Goal: Task Accomplishment & Management: Manage account settings

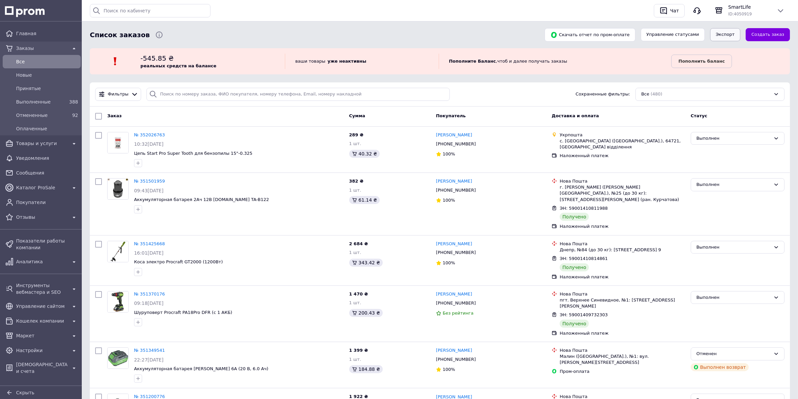
click at [731, 37] on button "Экспорт" at bounding box center [725, 34] width 30 height 13
click at [33, 46] on span "Заказы" at bounding box center [41, 48] width 51 height 7
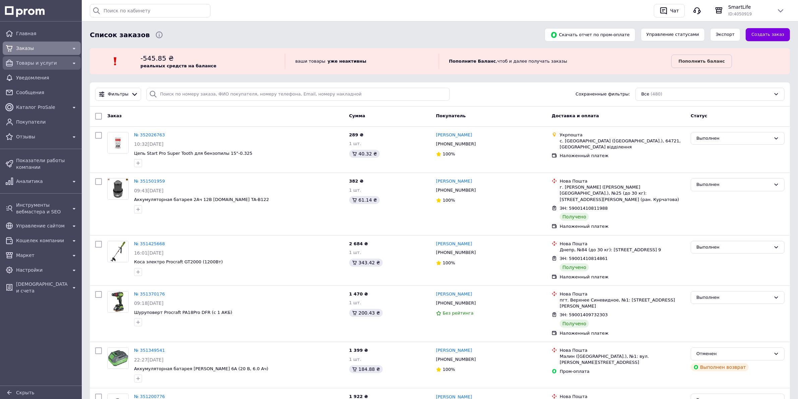
click at [37, 62] on span "Товары и услуги" at bounding box center [41, 63] width 51 height 7
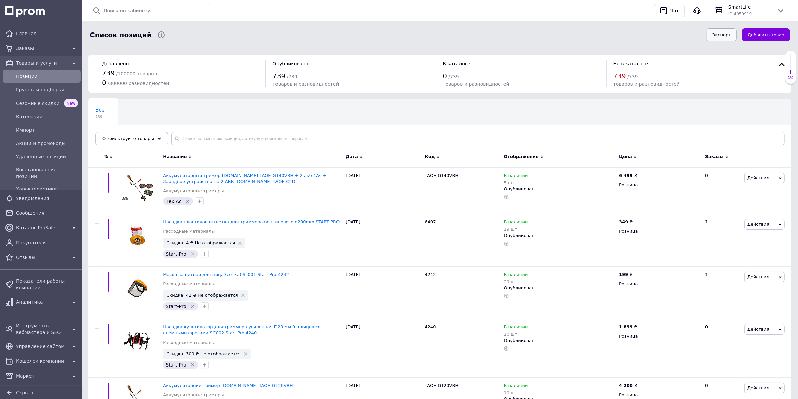
click at [732, 30] on button "Экспорт" at bounding box center [722, 34] width 30 height 13
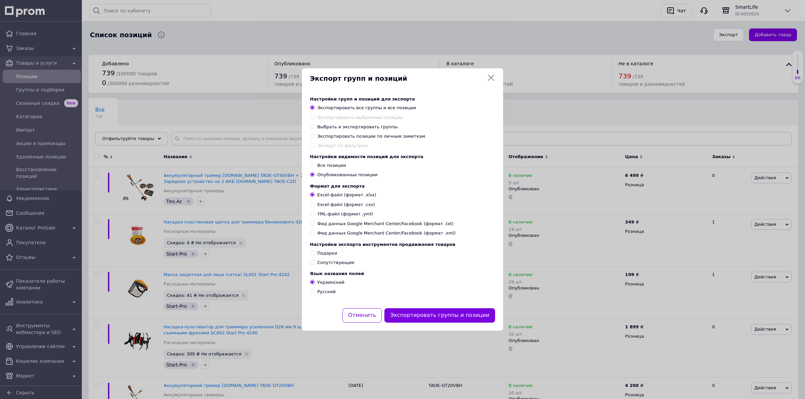
click at [340, 236] on span "Фид данных Google Merchant Center/Facebook (формат .xml)" at bounding box center [386, 233] width 138 height 6
click at [314, 235] on input "Фид данных Google Merchant Center/Facebook (формат .xml)" at bounding box center [312, 233] width 4 height 4
radio input "true"
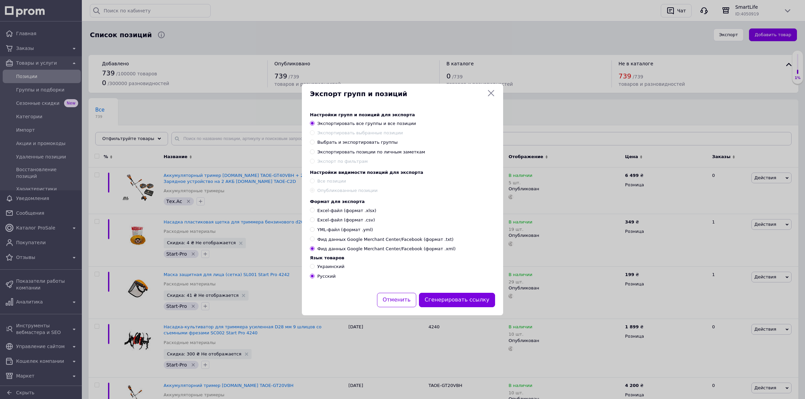
click at [335, 269] on span "Украинский" at bounding box center [330, 266] width 27 height 5
click at [314, 269] on input "Украинский" at bounding box center [312, 266] width 4 height 4
radio input "true"
click at [458, 305] on button "Сгенерировать ссылку" at bounding box center [457, 300] width 76 height 14
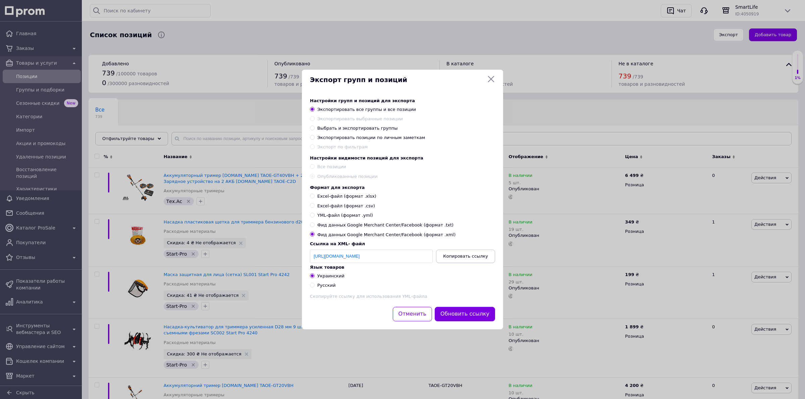
click at [470, 259] on span "Копировать ссылку" at bounding box center [465, 256] width 45 height 5
click at [488, 75] on icon at bounding box center [491, 79] width 8 height 8
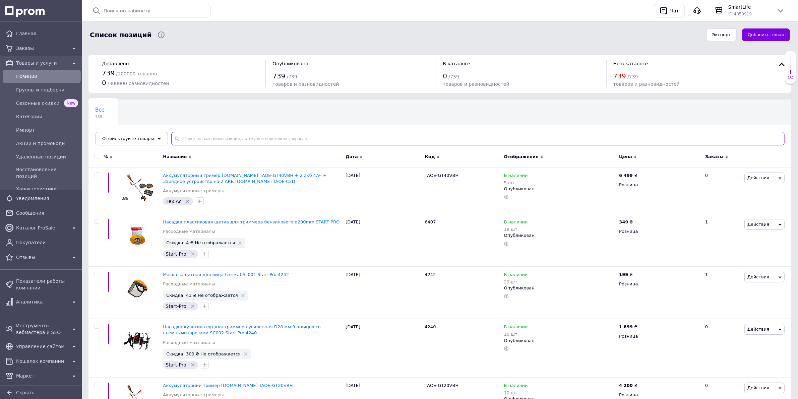
click at [232, 139] on input "text" at bounding box center [477, 138] width 613 height 13
paste input "2456348155"
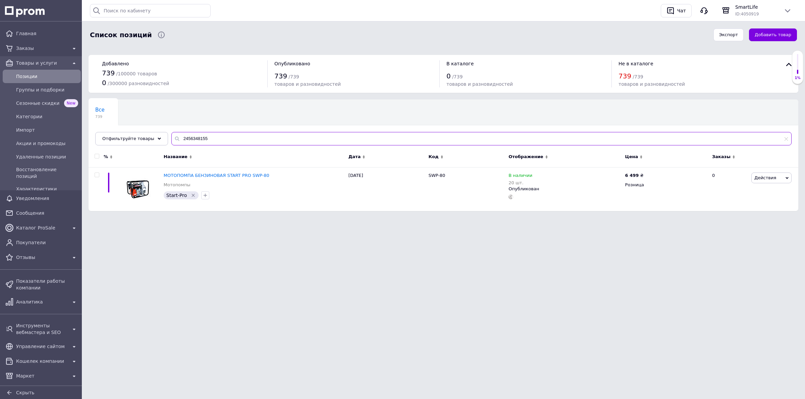
click at [223, 142] on input "2456348155" at bounding box center [481, 138] width 620 height 13
click at [771, 179] on span "Действия" at bounding box center [765, 177] width 22 height 5
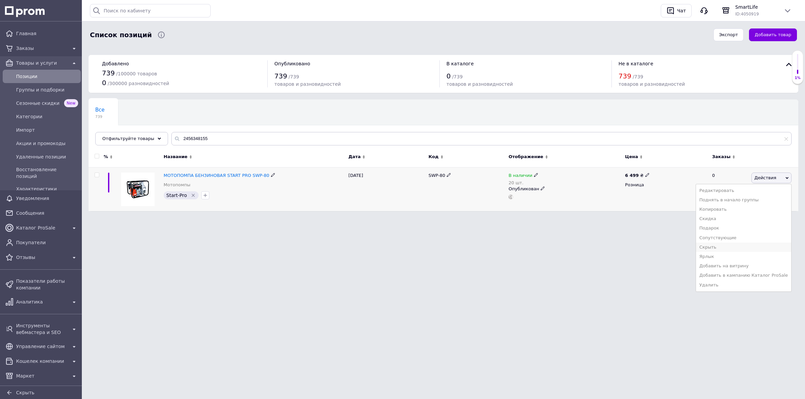
click at [725, 249] on li "Скрыть" at bounding box center [743, 247] width 95 height 9
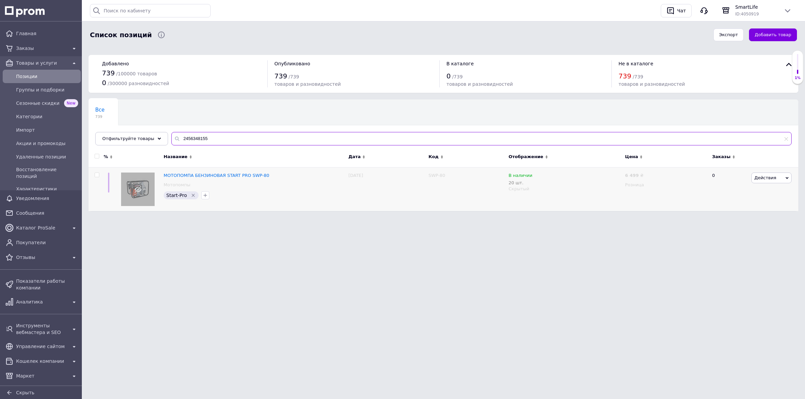
click at [207, 142] on input "2456348155" at bounding box center [481, 138] width 620 height 13
paste input "OleoMac"
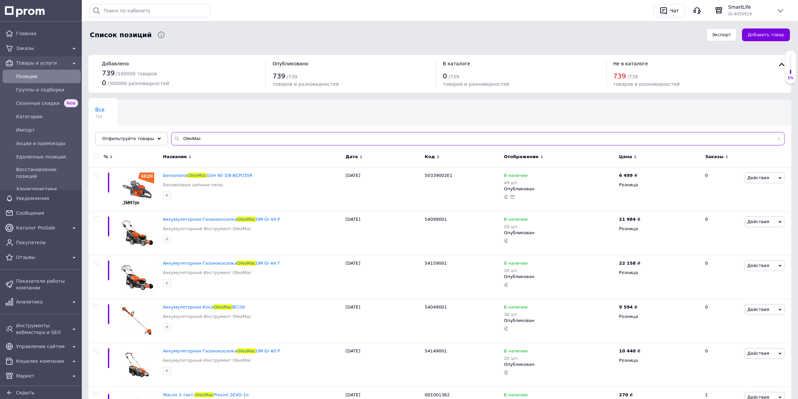
type input "OleoMac"
click at [96, 155] on input "checkbox" at bounding box center [97, 156] width 4 height 4
checkbox input "true"
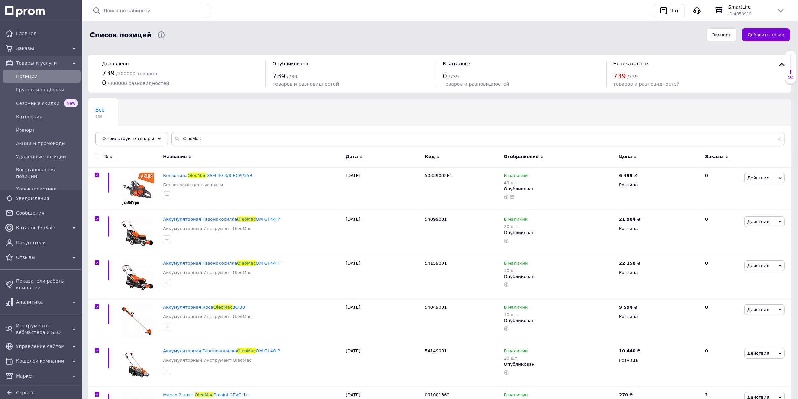
checkbox input "true"
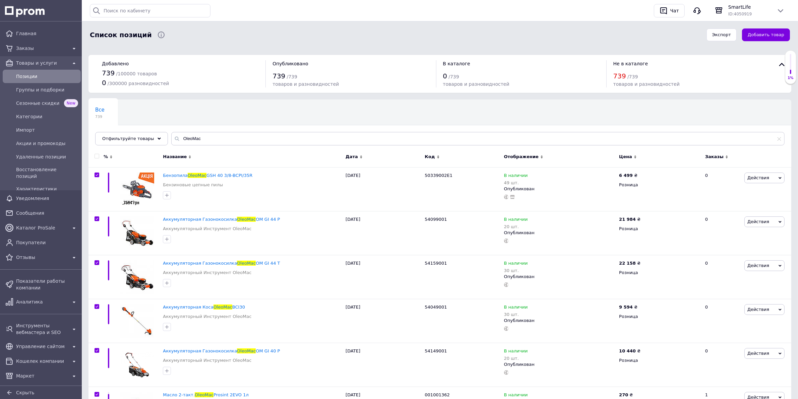
checkbox input "true"
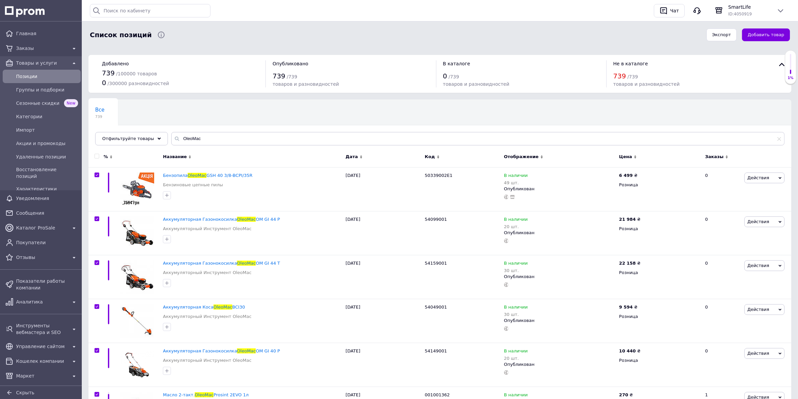
checkbox input "true"
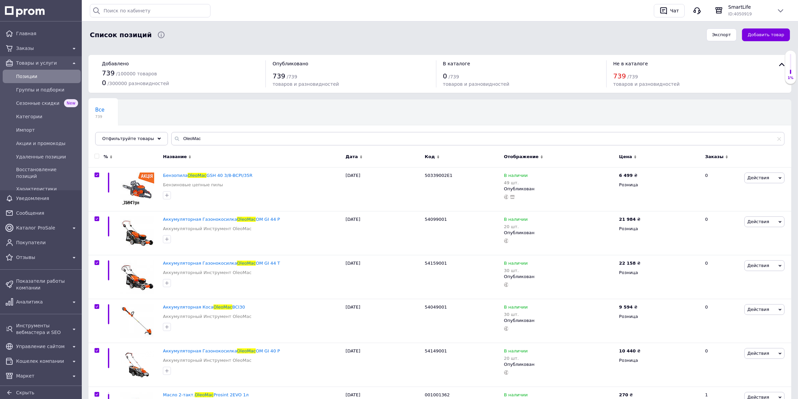
checkbox input "true"
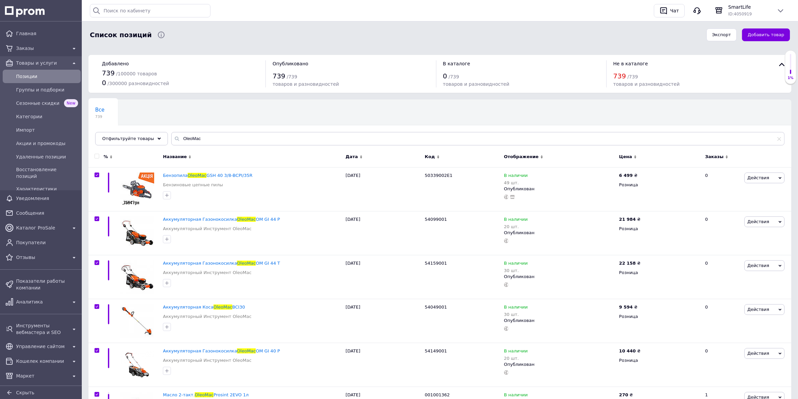
checkbox input "true"
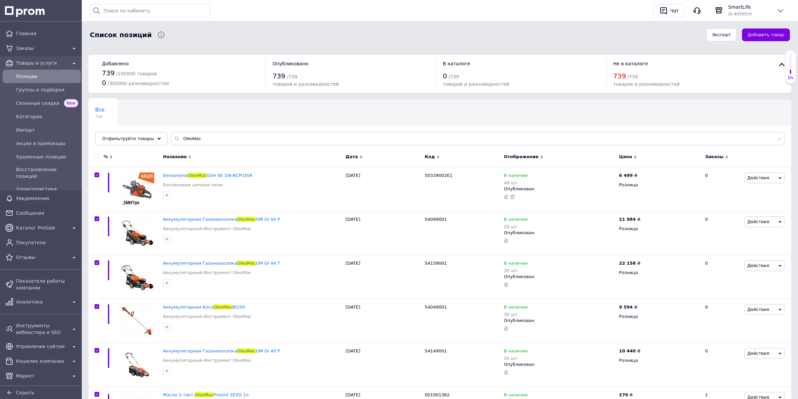
checkbox input "true"
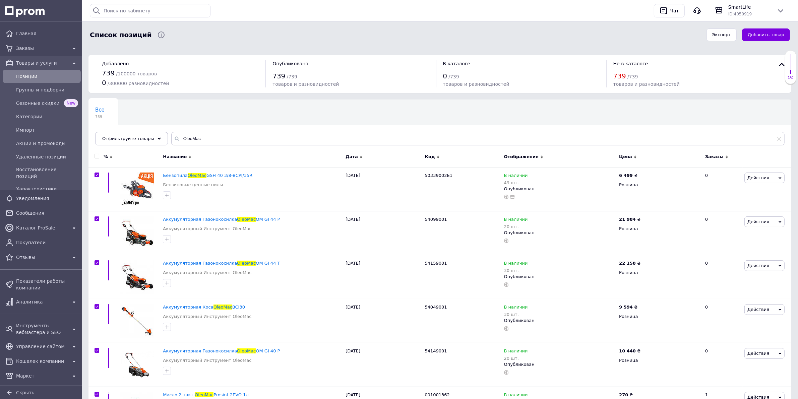
checkbox input "true"
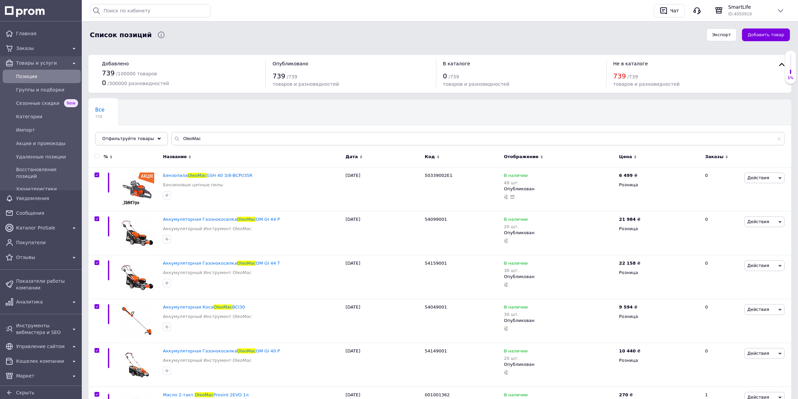
checkbox input "true"
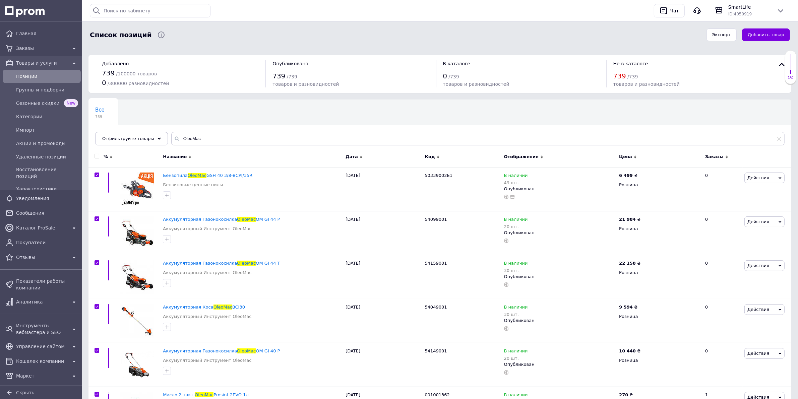
checkbox input "true"
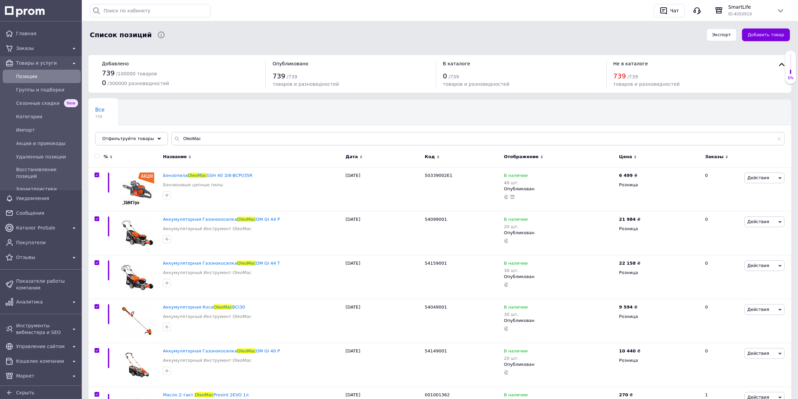
checkbox input "true"
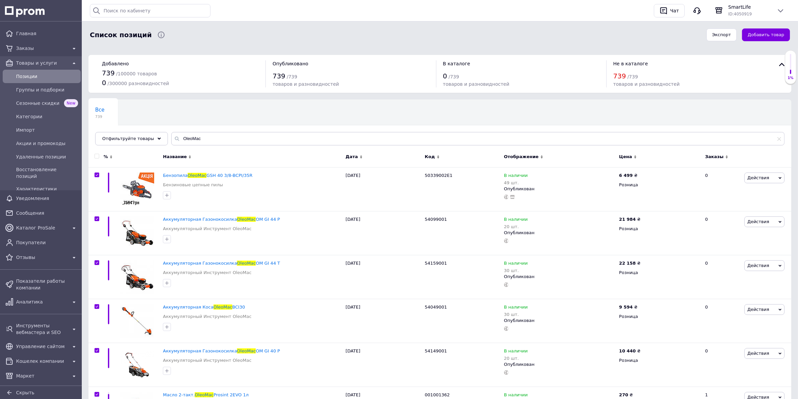
checkbox input "true"
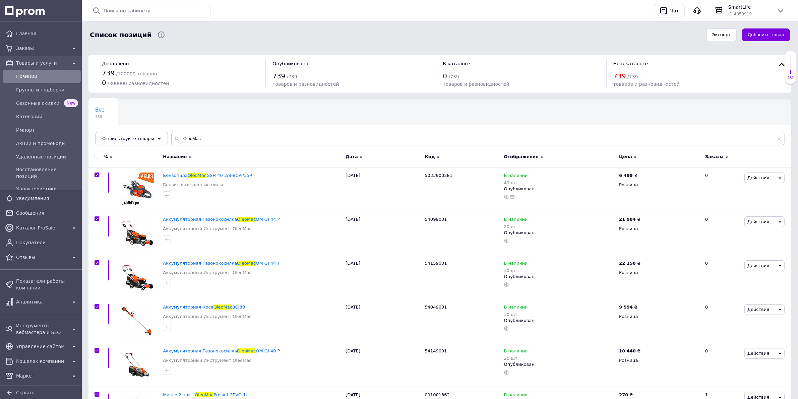
checkbox input "true"
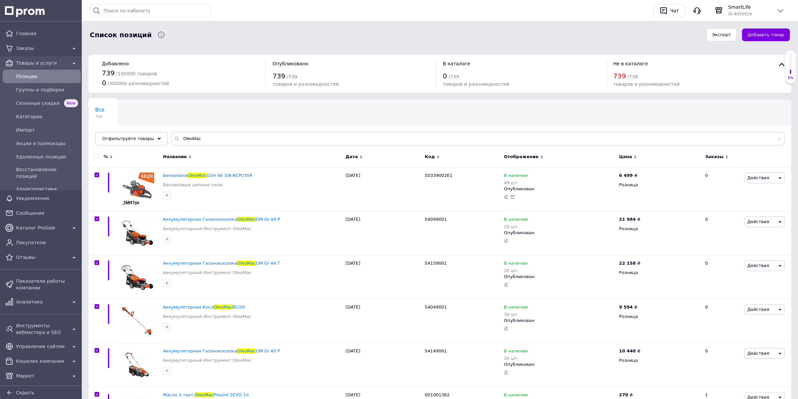
checkbox input "true"
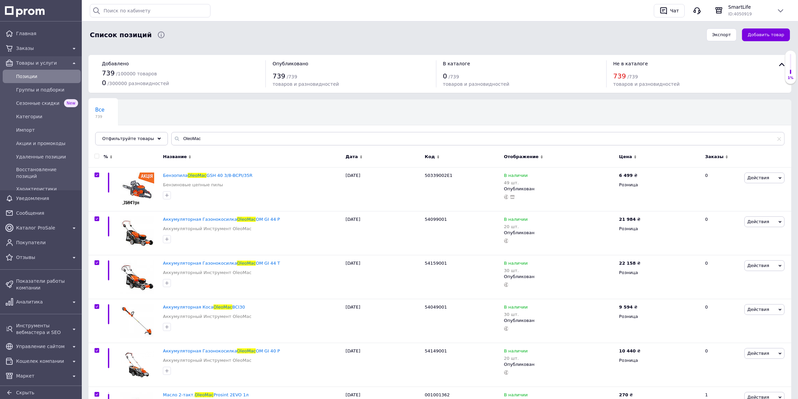
checkbox input "true"
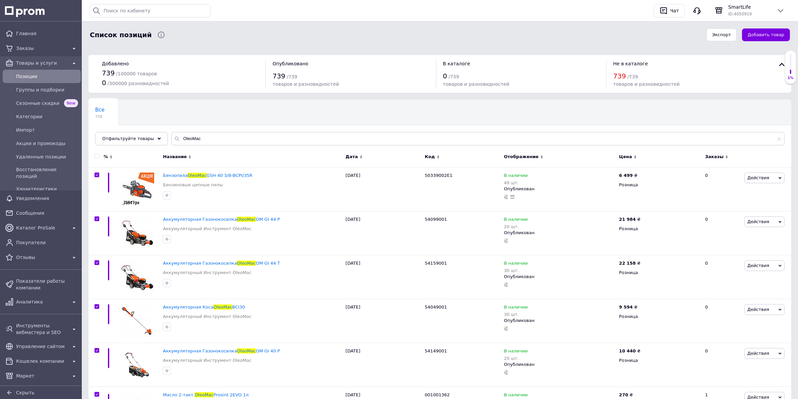
checkbox input "true"
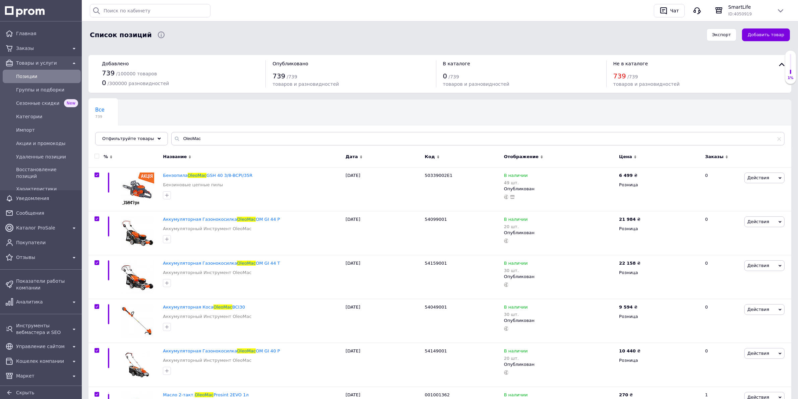
checkbox input "true"
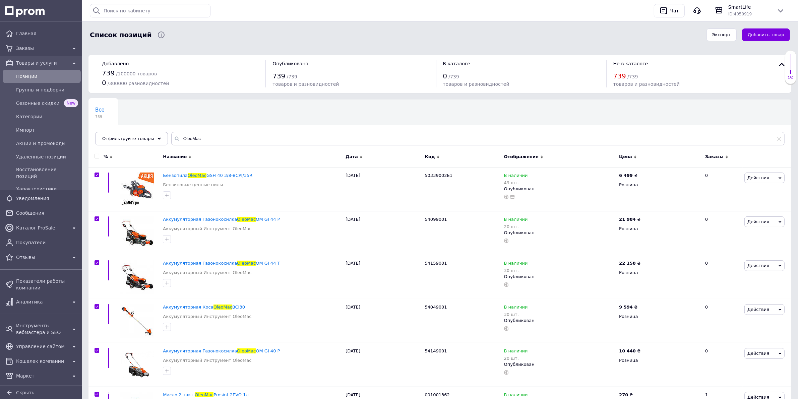
checkbox input "true"
